Goal: Information Seeking & Learning: Stay updated

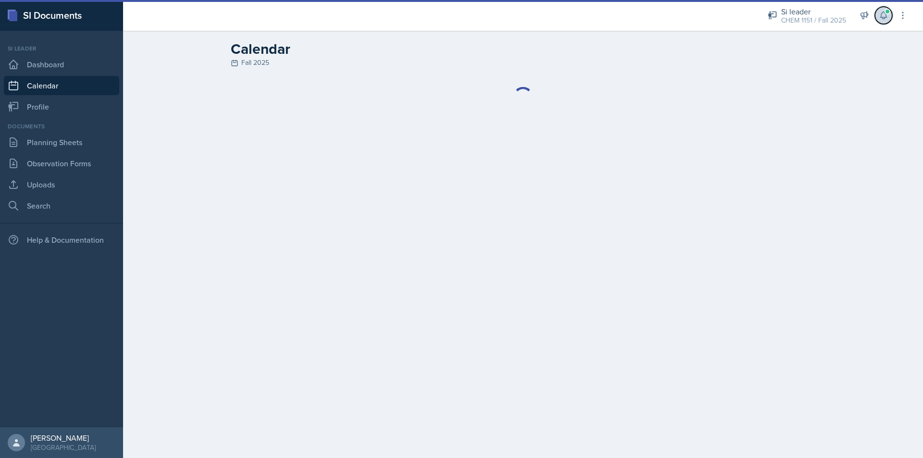
click at [883, 19] on icon at bounding box center [883, 15] width 6 height 7
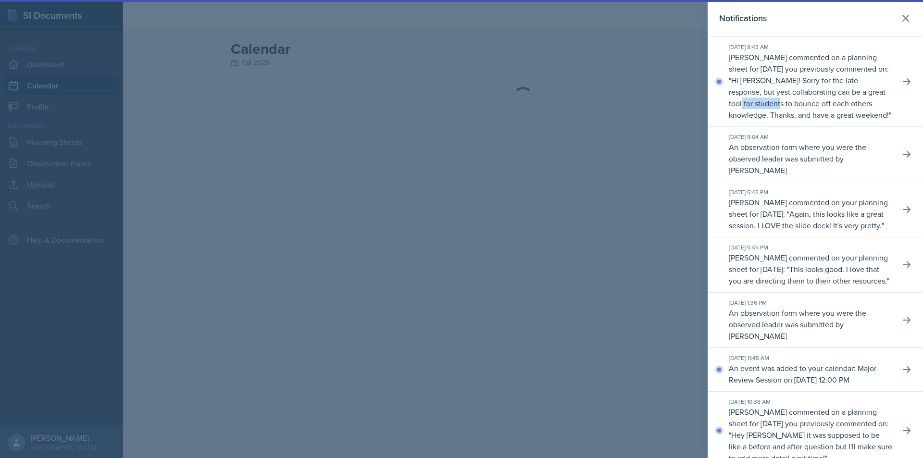
drag, startPoint x: 828, startPoint y: 102, endPoint x: 833, endPoint y: 102, distance: 5.3
click at [832, 102] on p "Hi [PERSON_NAME]! Sorry for the late response, but yest collaborating can be a …" at bounding box center [809, 97] width 160 height 45
click at [833, 102] on p "Hi [PERSON_NAME]! Sorry for the late response, but yest collaborating can be a …" at bounding box center [809, 97] width 160 height 45
drag, startPoint x: 842, startPoint y: 105, endPoint x: 849, endPoint y: 106, distance: 6.3
click at [844, 105] on p "Hi [PERSON_NAME]! Sorry for the late response, but yest collaborating can be a …" at bounding box center [809, 97] width 160 height 45
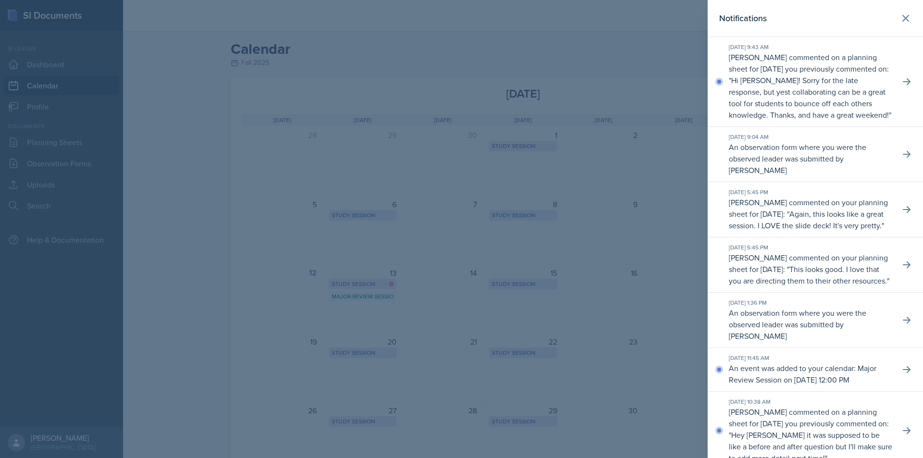
click at [849, 106] on p "Hi [PERSON_NAME]! Sorry for the late response, but yest collaborating can be a …" at bounding box center [809, 97] width 160 height 45
click at [863, 109] on p "[PERSON_NAME] commented on a planning sheet for [DATE] you previously commented…" at bounding box center [810, 85] width 163 height 69
click at [862, 109] on p "[PERSON_NAME] commented on a planning sheet for [DATE] you previously commented…" at bounding box center [810, 85] width 163 height 69
drag, startPoint x: 825, startPoint y: 107, endPoint x: 848, endPoint y: 109, distance: 22.7
click at [846, 109] on p "[PERSON_NAME] commented on a planning sheet for [DATE] you previously commented…" at bounding box center [810, 85] width 163 height 69
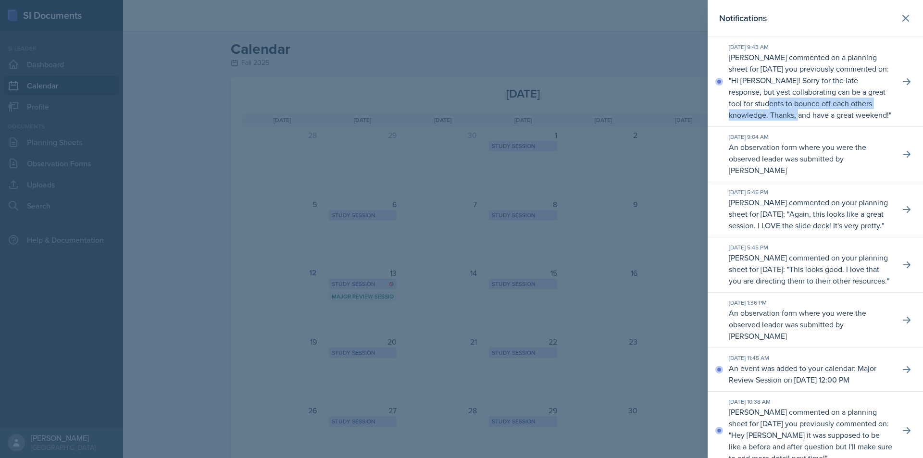
click at [848, 109] on p "[PERSON_NAME] commented on a planning sheet for [DATE] you previously commented…" at bounding box center [810, 85] width 163 height 69
